Goal: Task Accomplishment & Management: Use online tool/utility

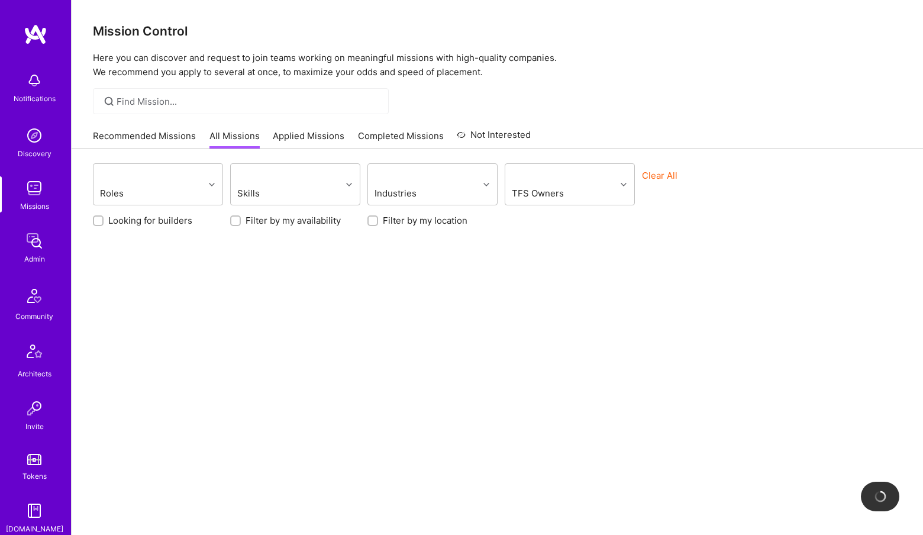
scroll to position [220, 0]
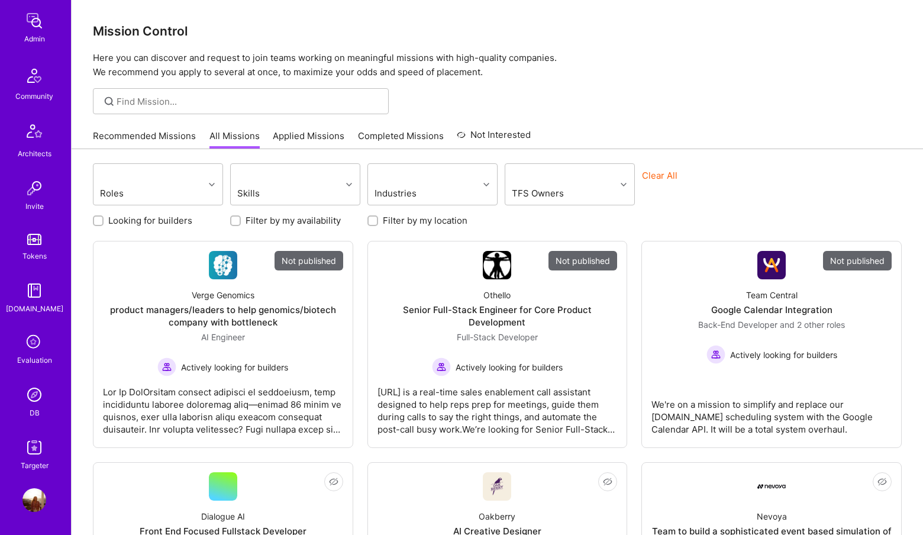
click at [37, 416] on div "DB" at bounding box center [35, 413] width 10 height 12
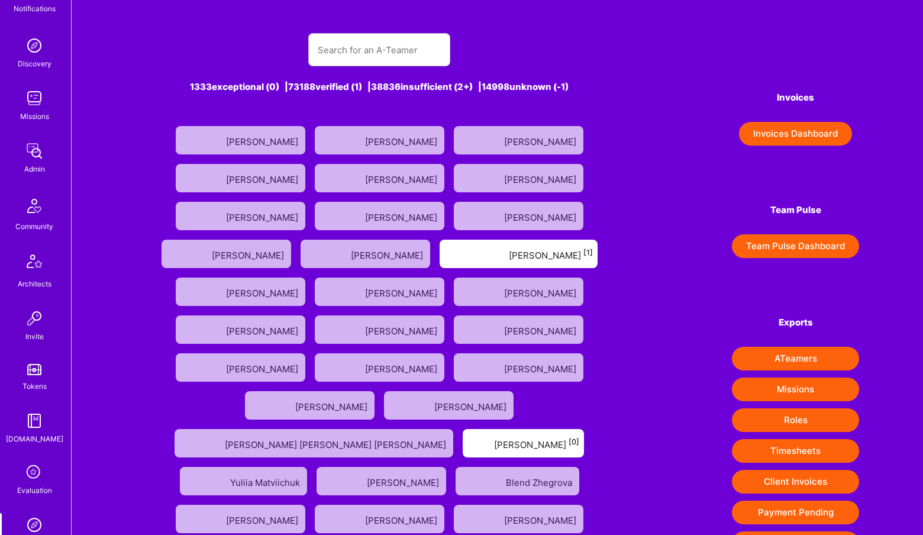
scroll to position [192, 0]
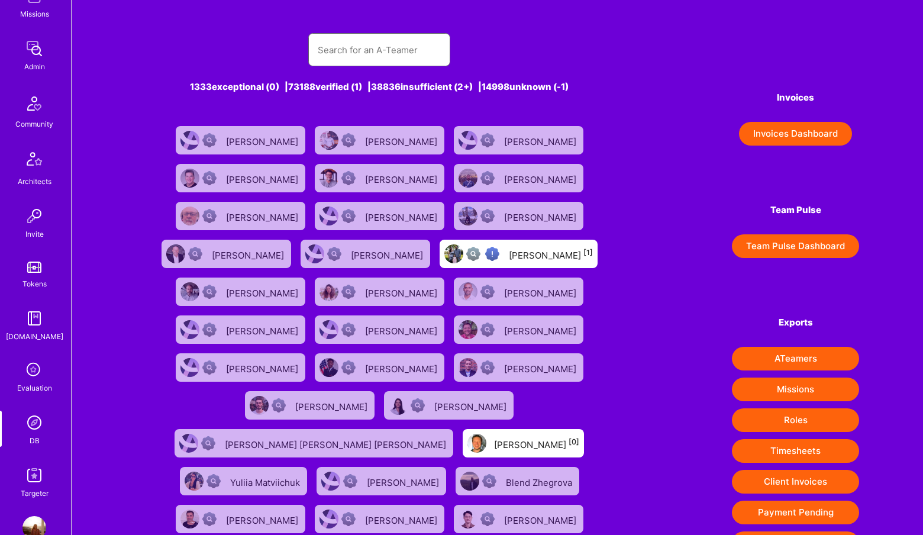
click at [351, 49] on input "text" at bounding box center [379, 50] width 123 height 30
paste input "Kiril Ralinovski"
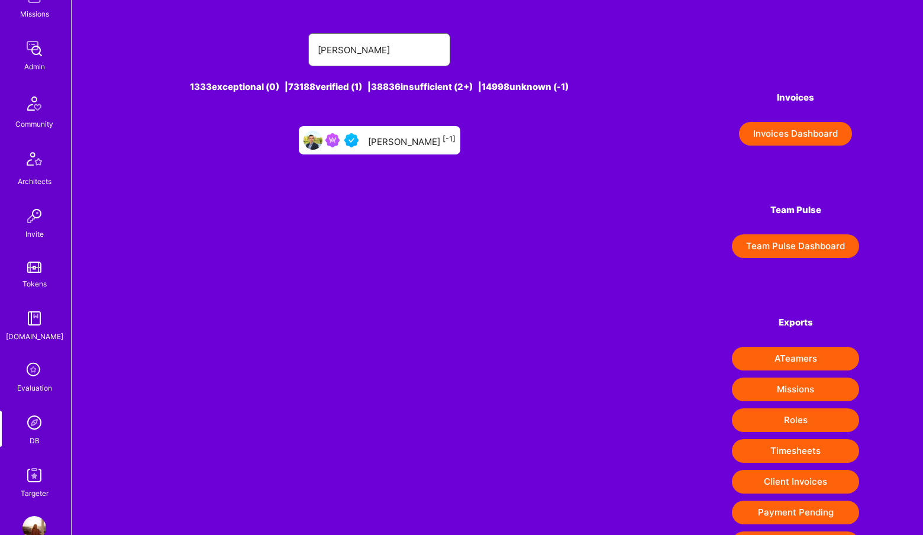
type input "Kiril Ralinovski"
click at [401, 150] on div "Kiril Ralinovski [-1]" at bounding box center [380, 140] width 162 height 28
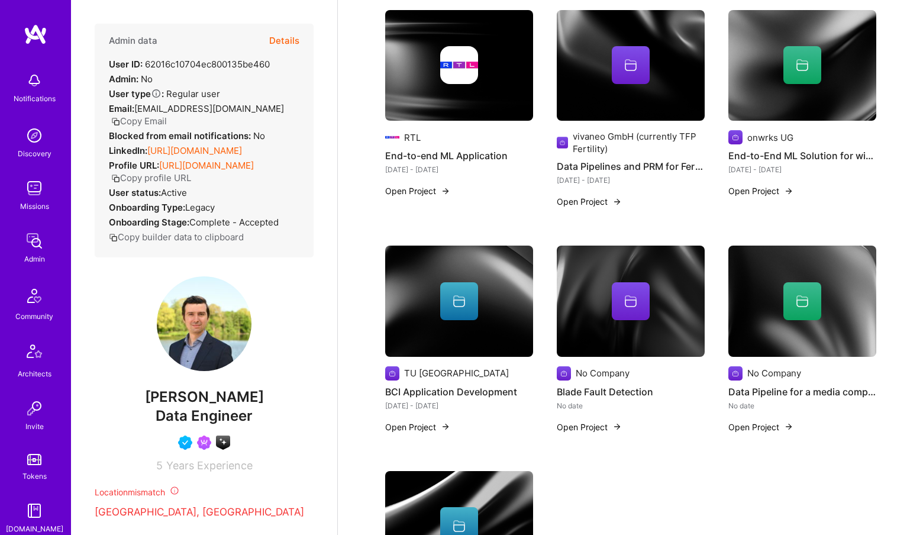
click at [291, 37] on button "Details" at bounding box center [284, 41] width 30 height 34
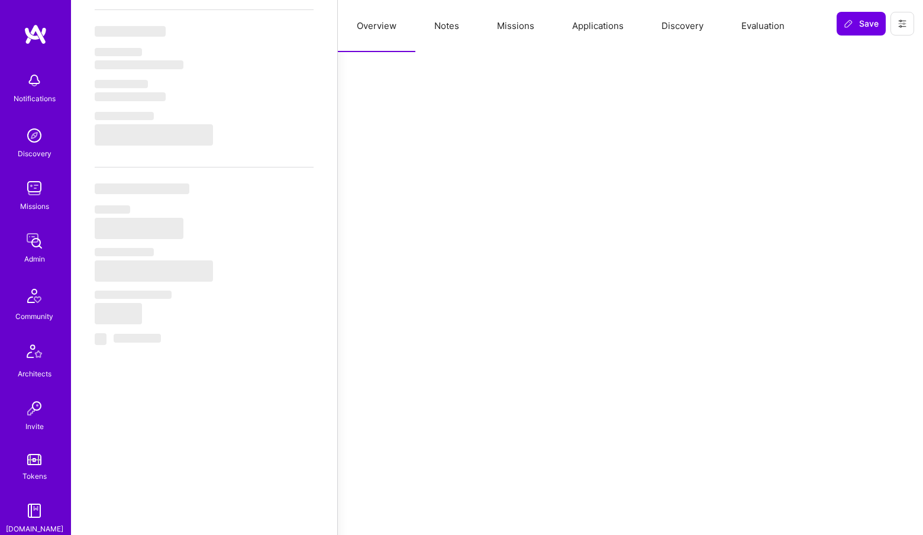
scroll to position [925, 0]
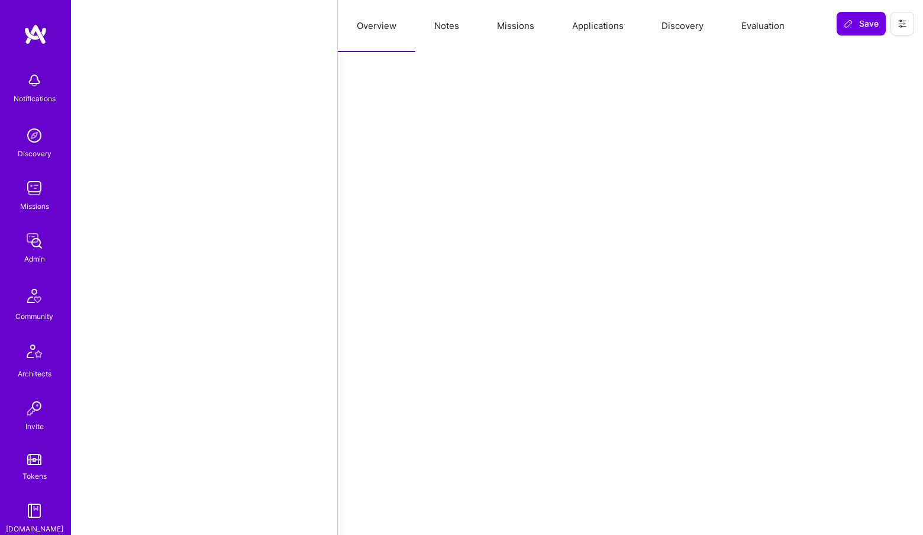
select select "Right Now"
select select "4"
select select "7"
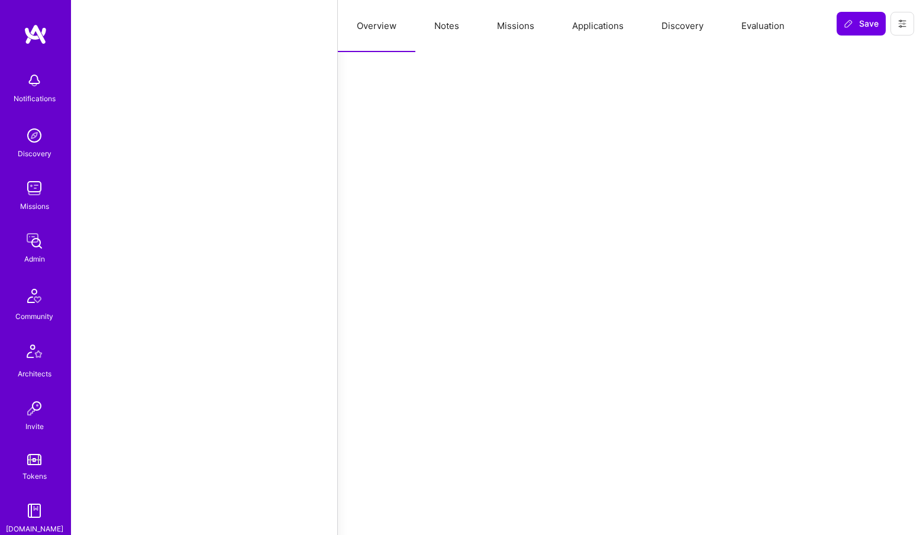
select select "DE"
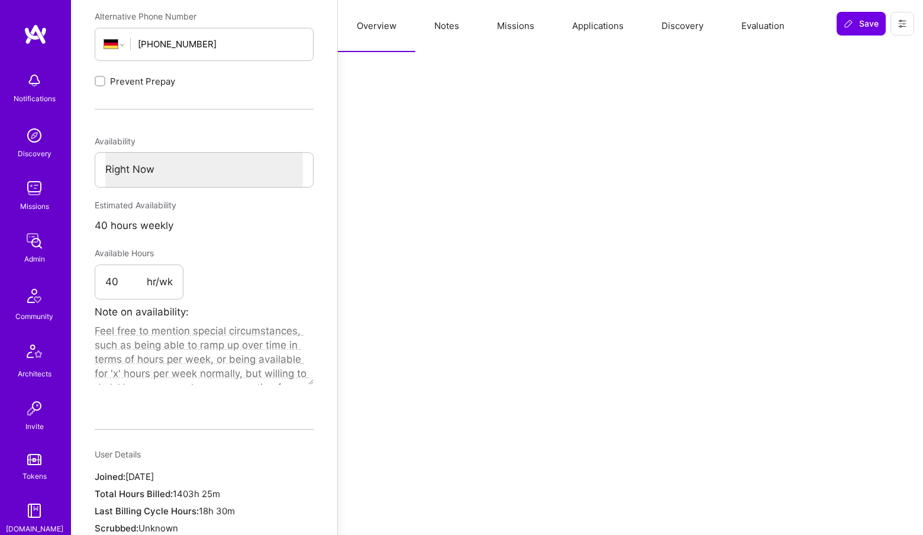
scroll to position [0, 0]
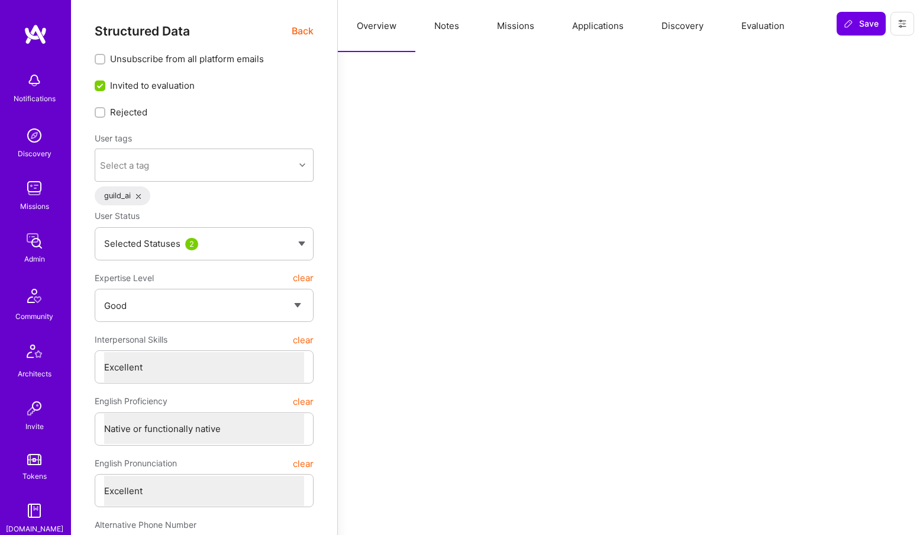
click at [527, 44] on button "Missions" at bounding box center [515, 26] width 75 height 52
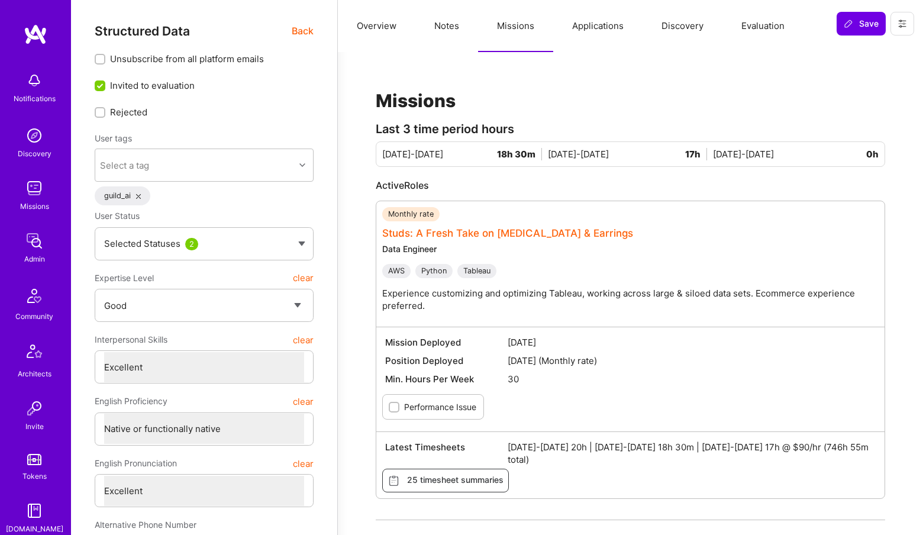
click at [572, 230] on link "Studs: A Fresh Take on Ear Piercing & Earrings" at bounding box center [507, 233] width 251 height 12
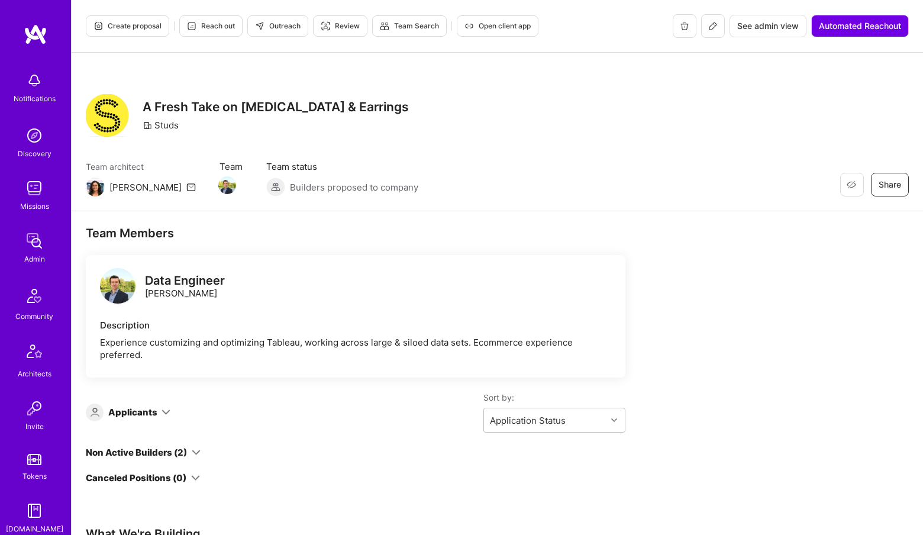
click at [706, 30] on button at bounding box center [713, 26] width 24 height 24
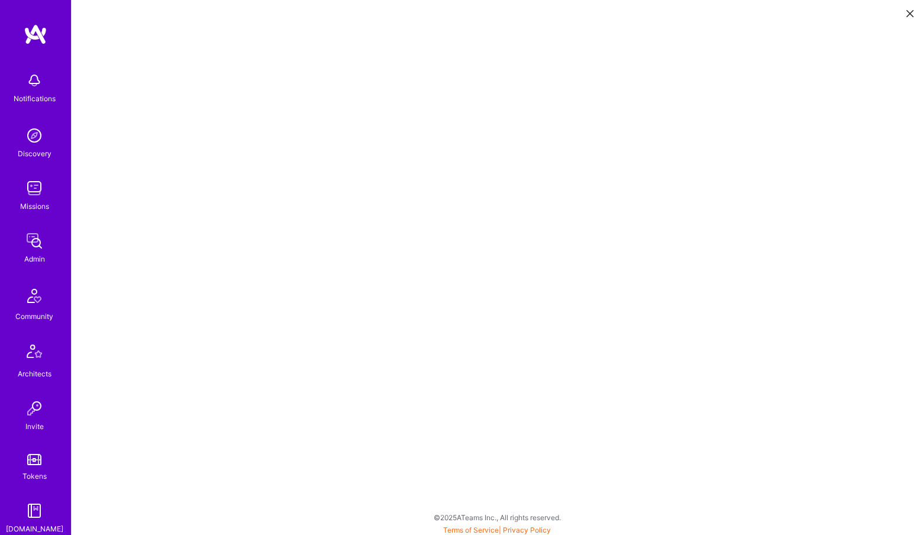
scroll to position [3, 0]
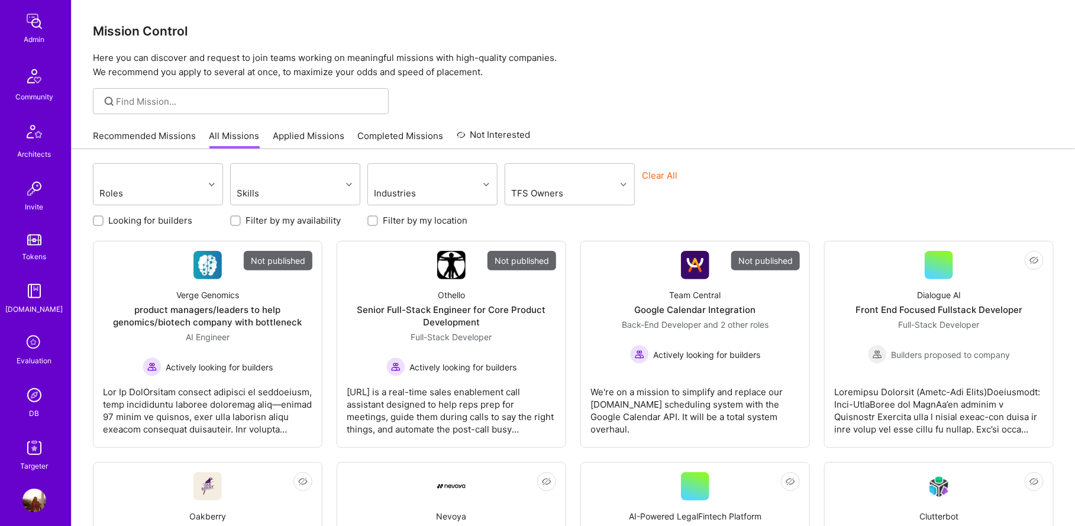
scroll to position [229, 0]
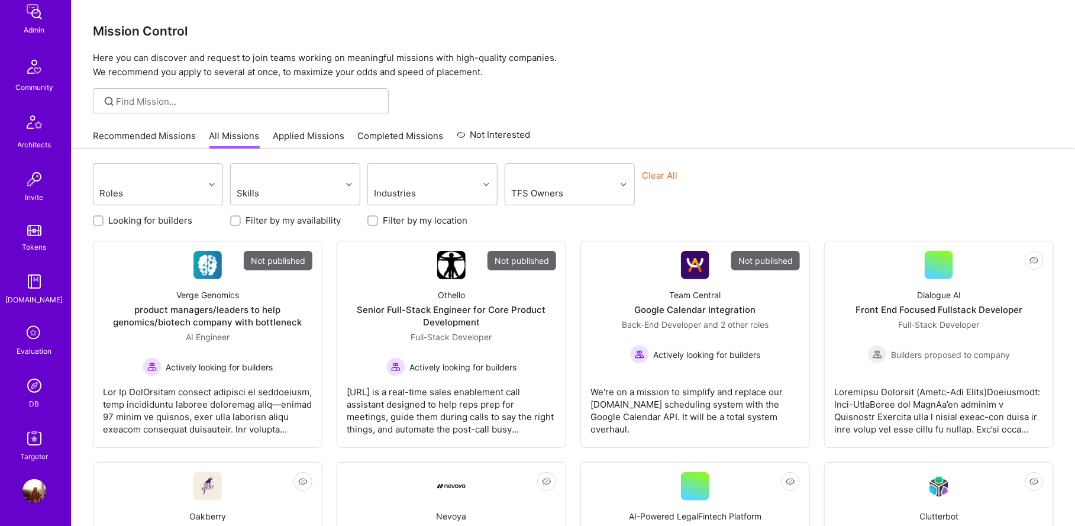
click at [42, 395] on img at bounding box center [34, 386] width 24 height 24
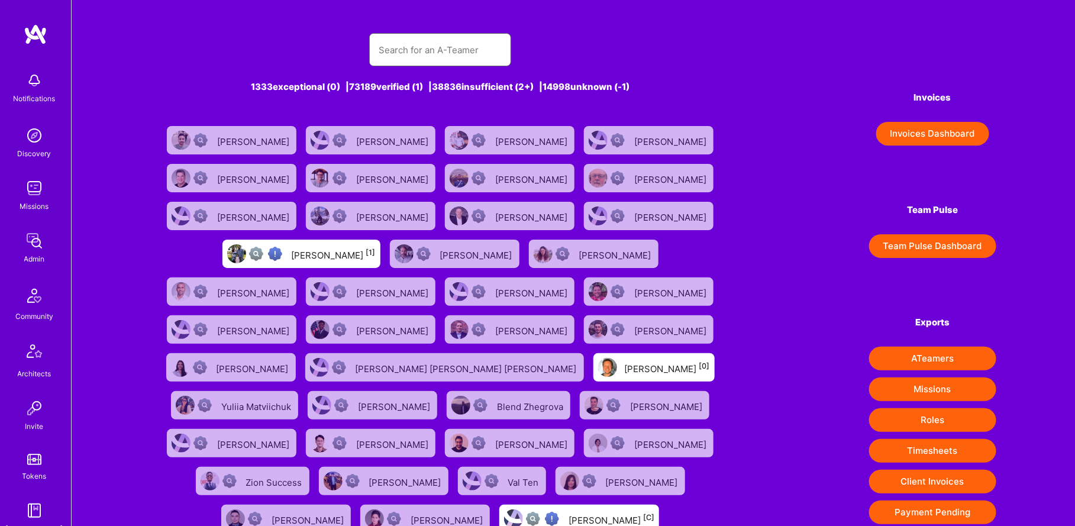
click at [426, 64] on input "text" at bounding box center [440, 50] width 123 height 30
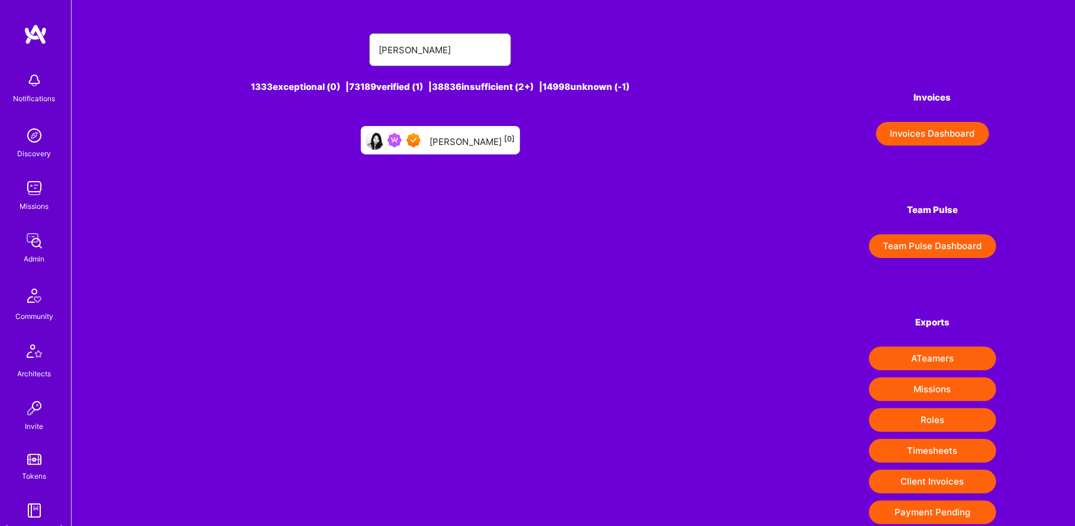
type input "[PERSON_NAME]"
click at [440, 143] on div "[PERSON_NAME] [0]" at bounding box center [440, 140] width 159 height 28
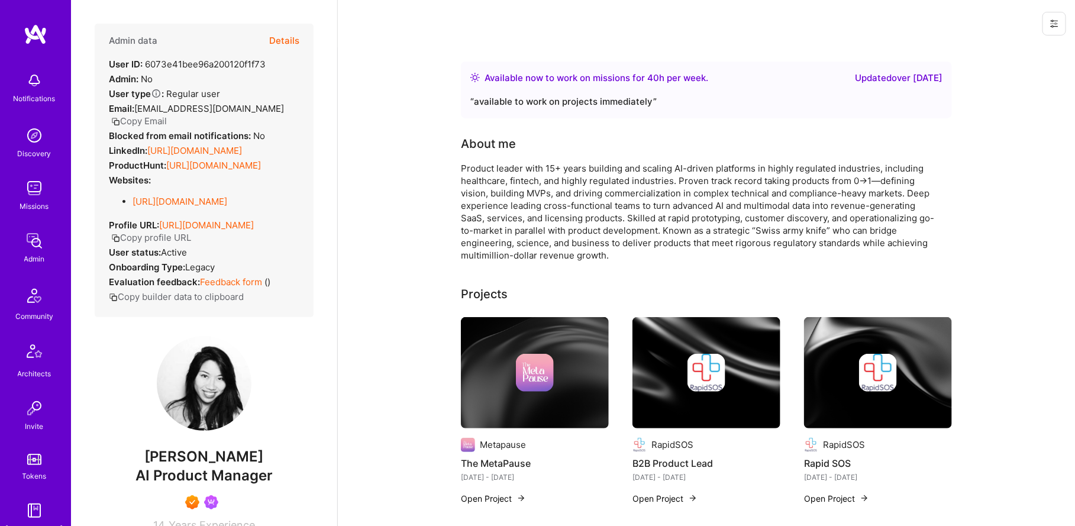
click at [292, 27] on button "Details" at bounding box center [284, 41] width 30 height 34
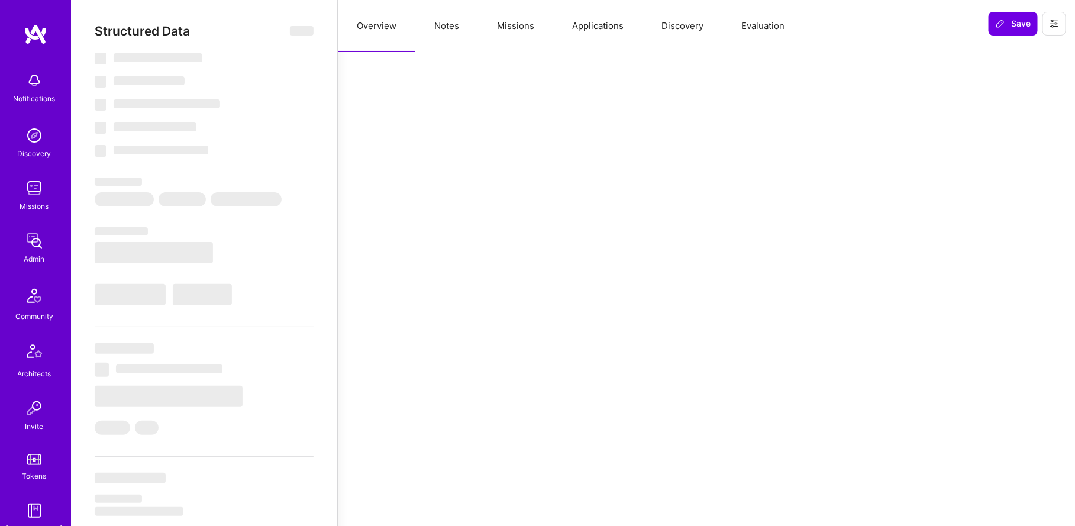
select select "Right Now"
select select "7"
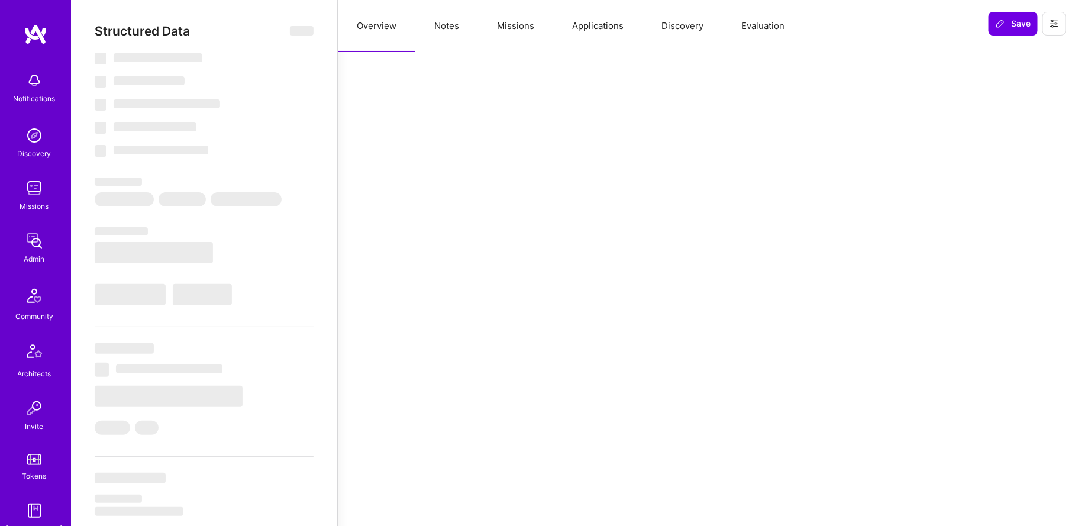
select select "US"
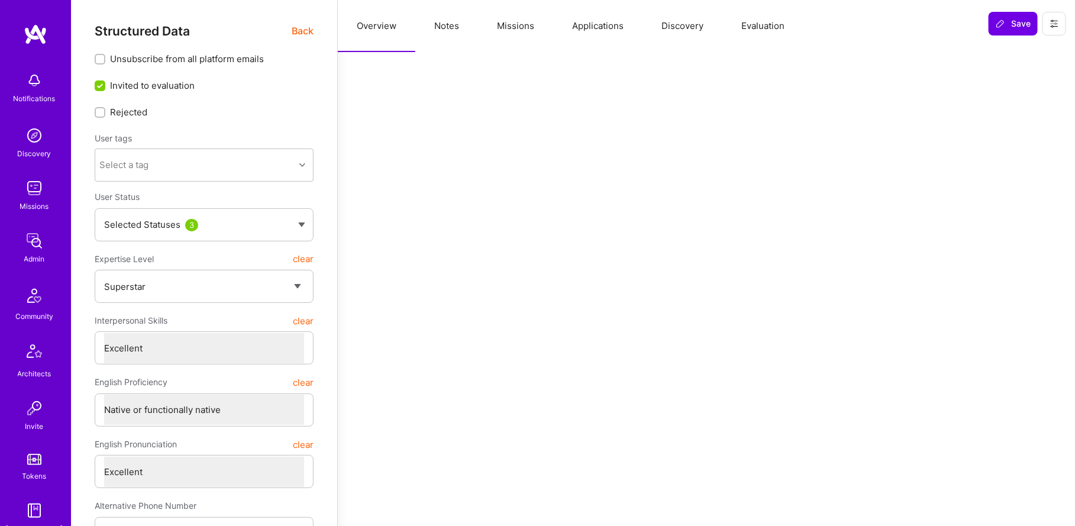
click at [526, 17] on button "Missions" at bounding box center [515, 26] width 75 height 52
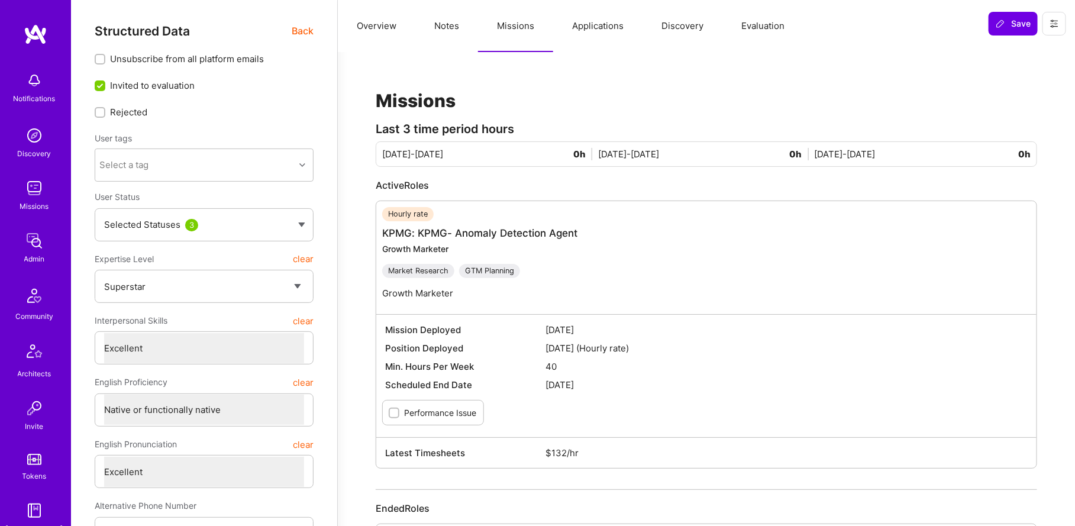
scroll to position [71, 0]
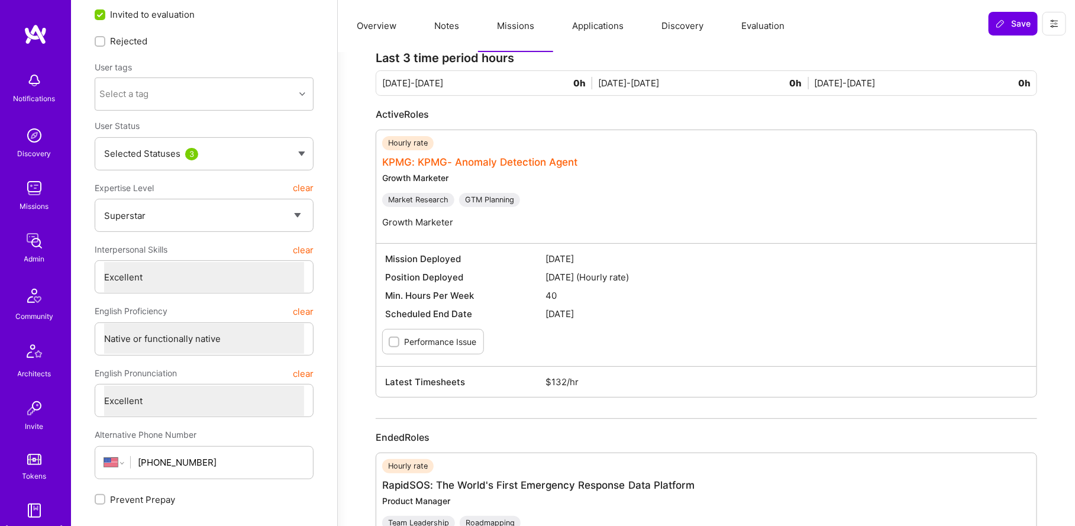
click at [474, 165] on link "KPMG: KPMG- Anomaly Detection Agent" at bounding box center [480, 162] width 196 height 12
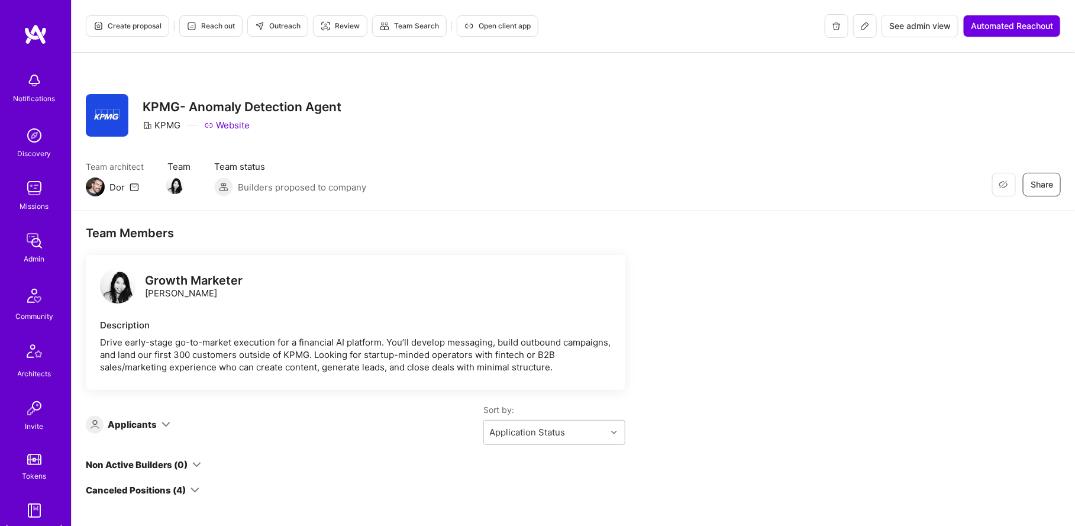
click at [860, 22] on icon at bounding box center [864, 25] width 9 height 9
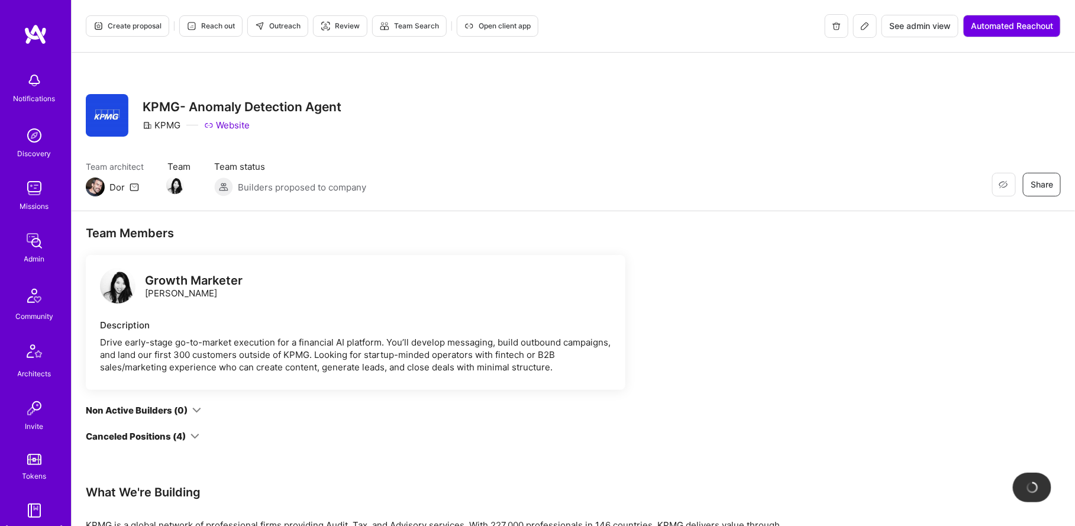
click at [911, 31] on span "See admin view" at bounding box center [920, 26] width 62 height 12
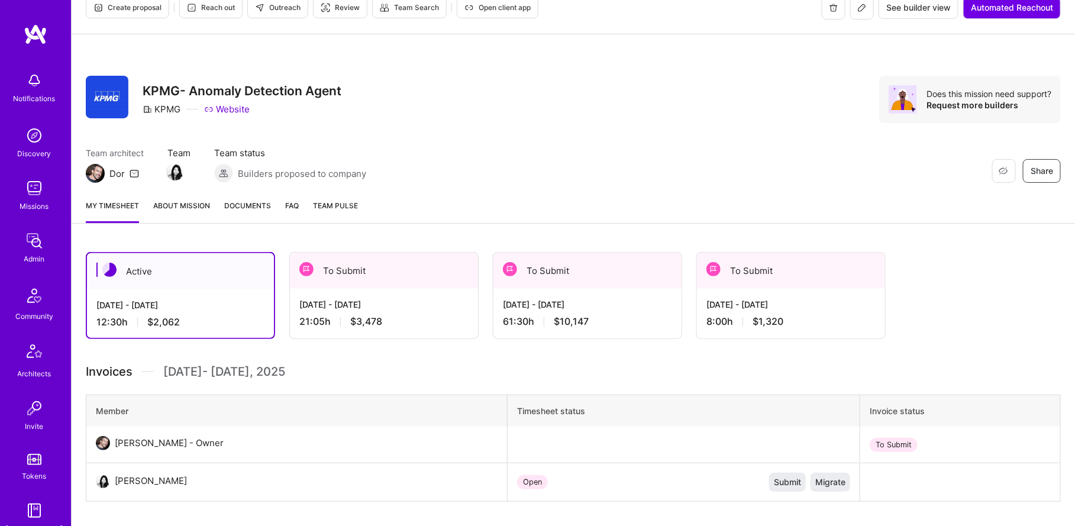
scroll to position [19, 0]
click at [416, 272] on div "To Submit" at bounding box center [384, 270] width 188 height 36
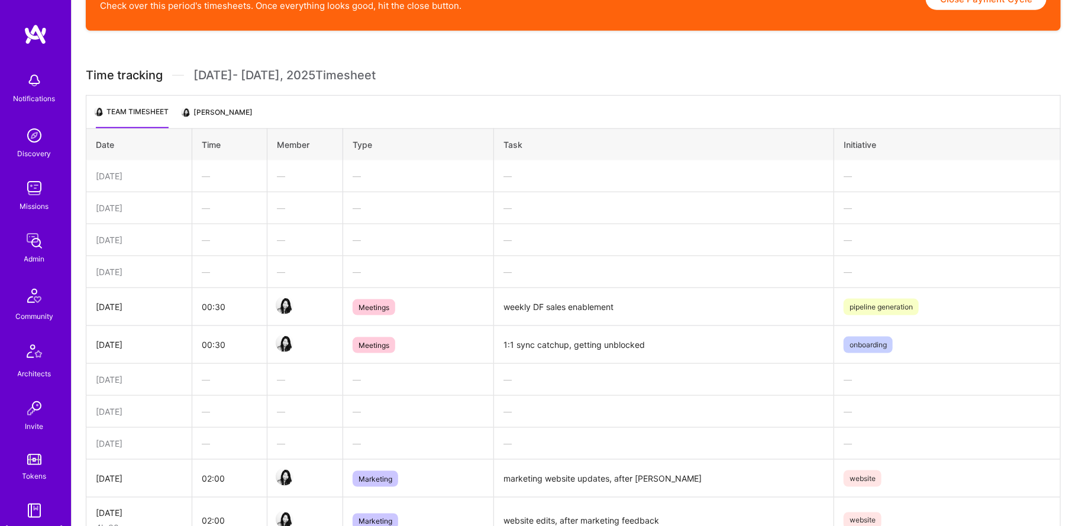
scroll to position [750, 0]
